Goal: Transaction & Acquisition: Purchase product/service

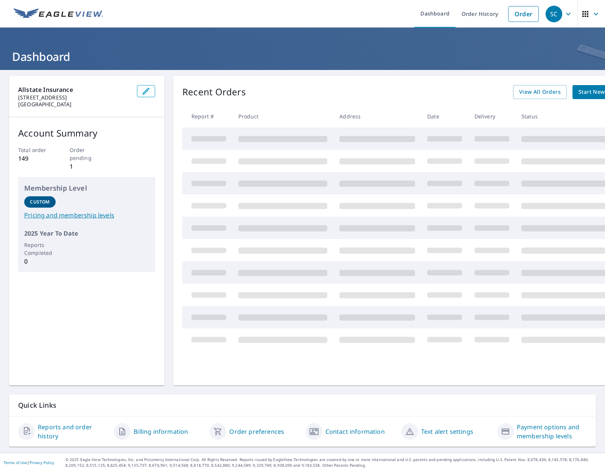
click at [594, 95] on span "Start New Order" at bounding box center [601, 91] width 44 height 9
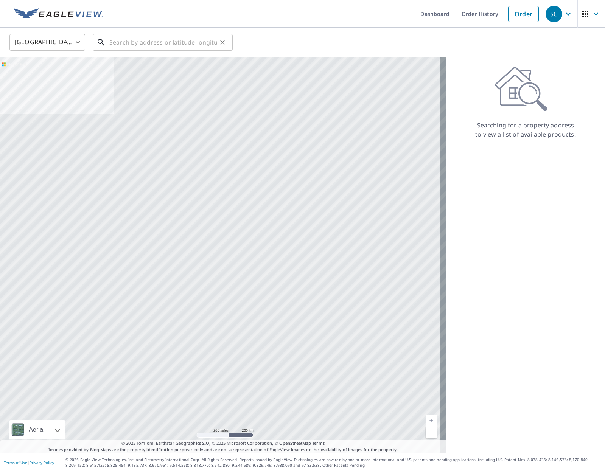
click at [141, 44] on input "text" at bounding box center [163, 42] width 108 height 21
paste input "[STREET_ADDRESS]"
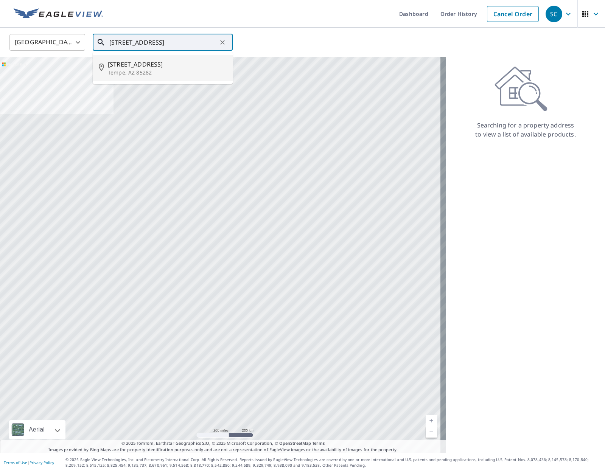
click at [140, 69] on p "Tempe, AZ 85282" at bounding box center [167, 73] width 119 height 8
type input "[STREET_ADDRESS][PERSON_NAME]"
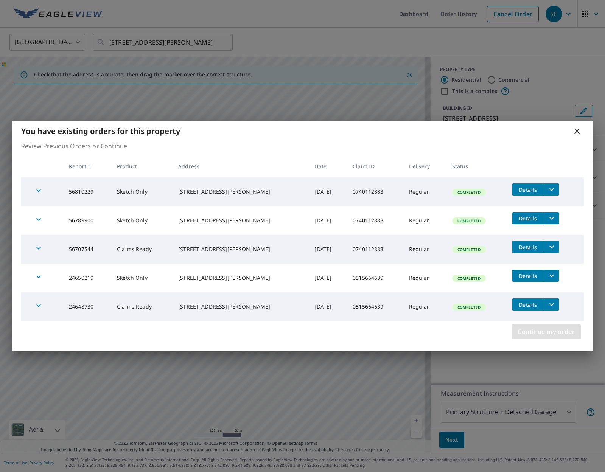
click at [561, 333] on span "Continue my order" at bounding box center [546, 332] width 57 height 11
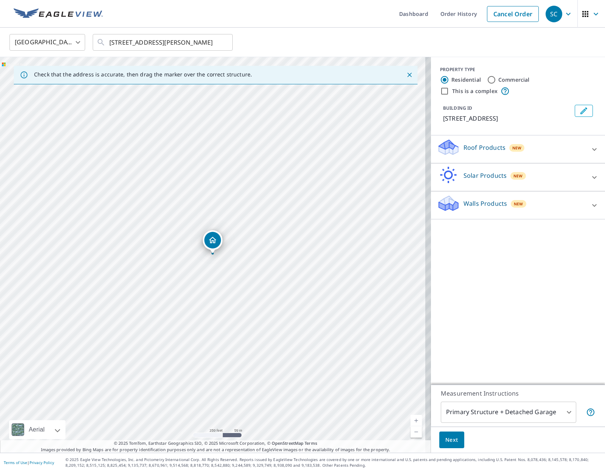
click at [524, 153] on div "Roof Products New" at bounding box center [511, 150] width 148 height 22
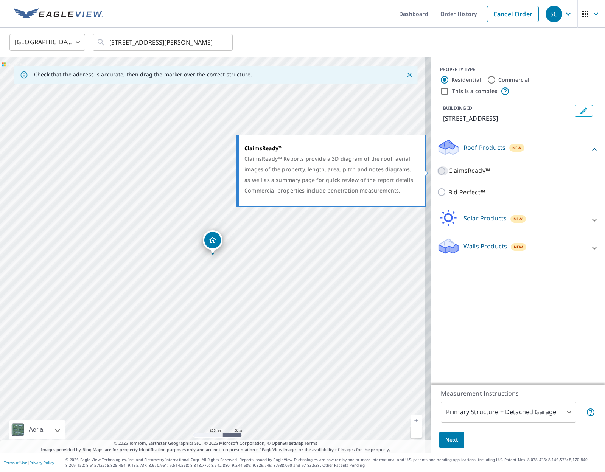
click at [439, 175] on input "ClaimsReady™" at bounding box center [442, 171] width 11 height 9
checkbox input "true"
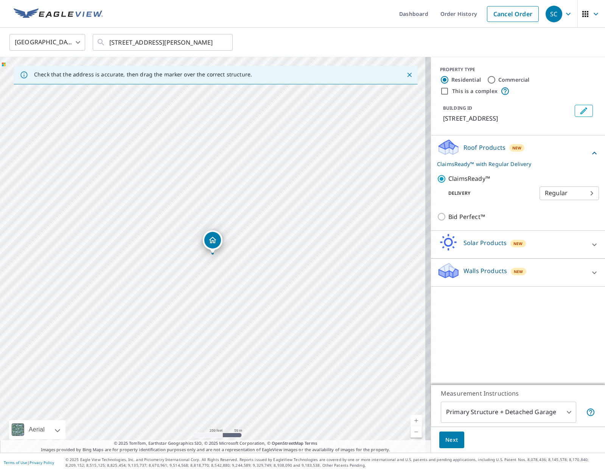
click at [452, 437] on span "Next" at bounding box center [452, 440] width 13 height 9
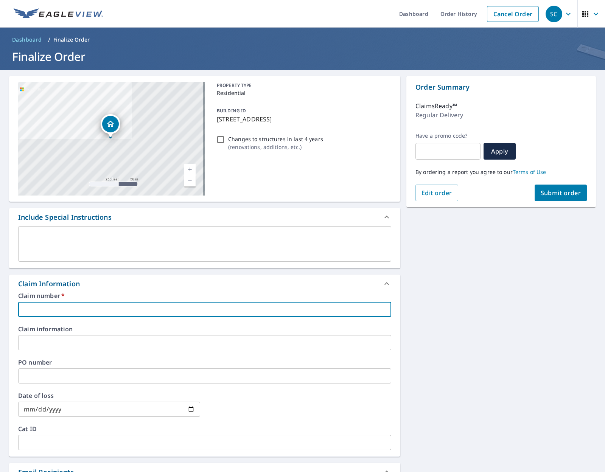
click at [114, 308] on input "text" at bounding box center [204, 309] width 373 height 15
paste input "0805030343"
type input "0805030343"
click at [523, 330] on div "[STREET_ADDRESS][PERSON_NAME] Aerial Road A standard road map Aerial A detailed…" at bounding box center [302, 343] width 605 height 547
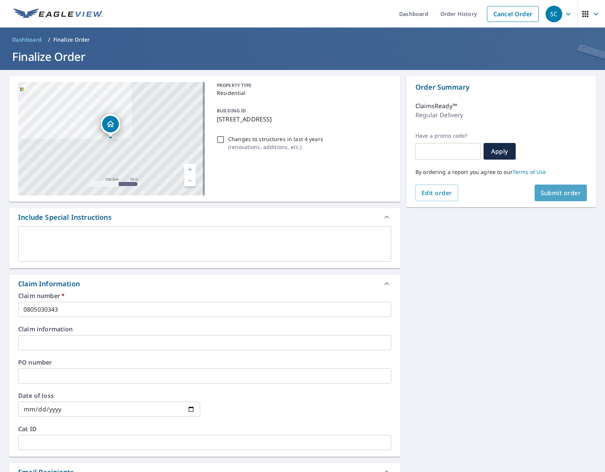
click at [564, 196] on span "Submit order" at bounding box center [561, 193] width 41 height 8
